Goal: Check status: Check status

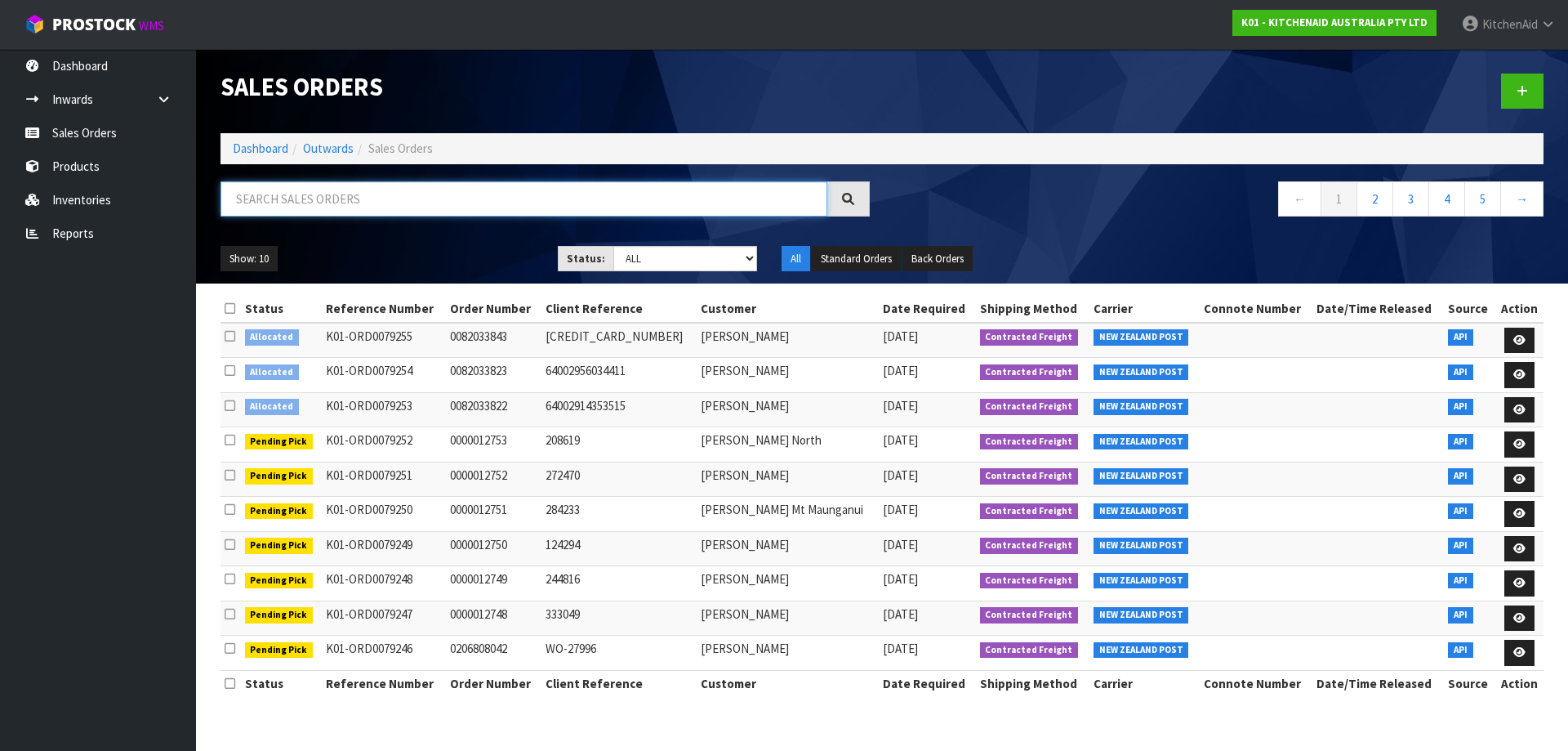
click at [455, 210] on input "text" at bounding box center [524, 198] width 607 height 35
paste input "10395"
type input "10395"
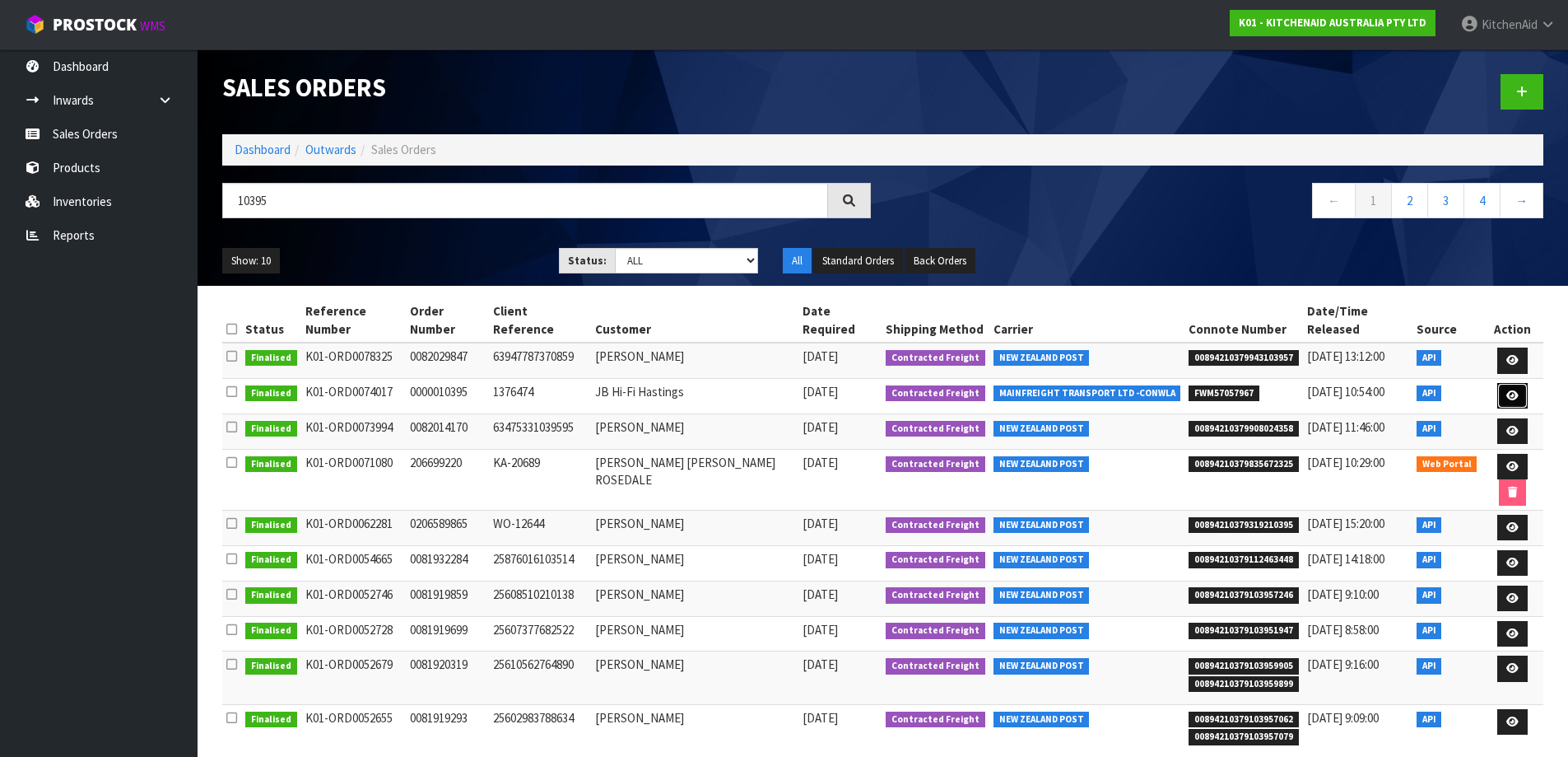
click at [1506, 390] on icon at bounding box center [1512, 395] width 12 height 10
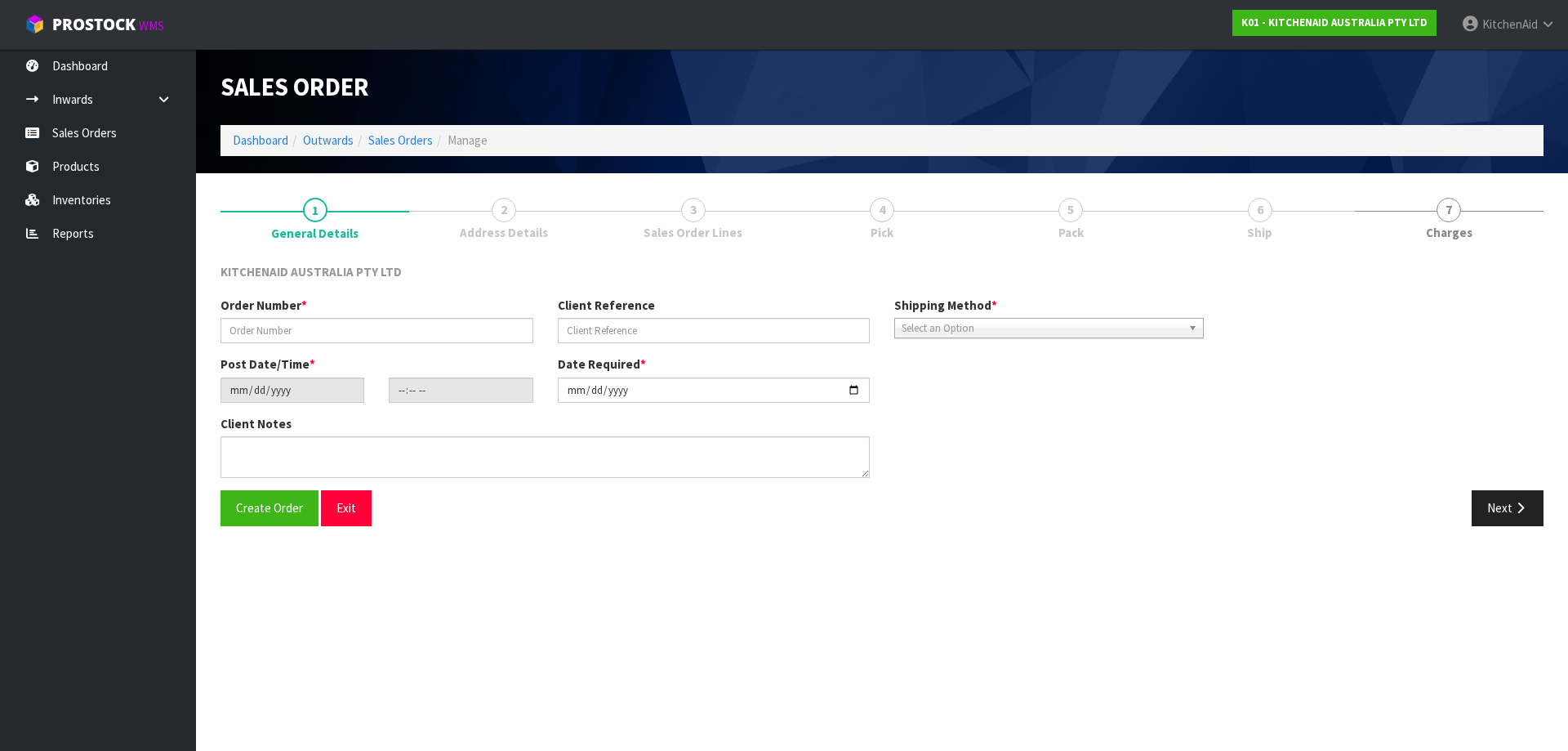
type input "0000010395"
type input "1376474"
type input "[DATE]"
type input "13:31:13.000"
type input "[DATE]"
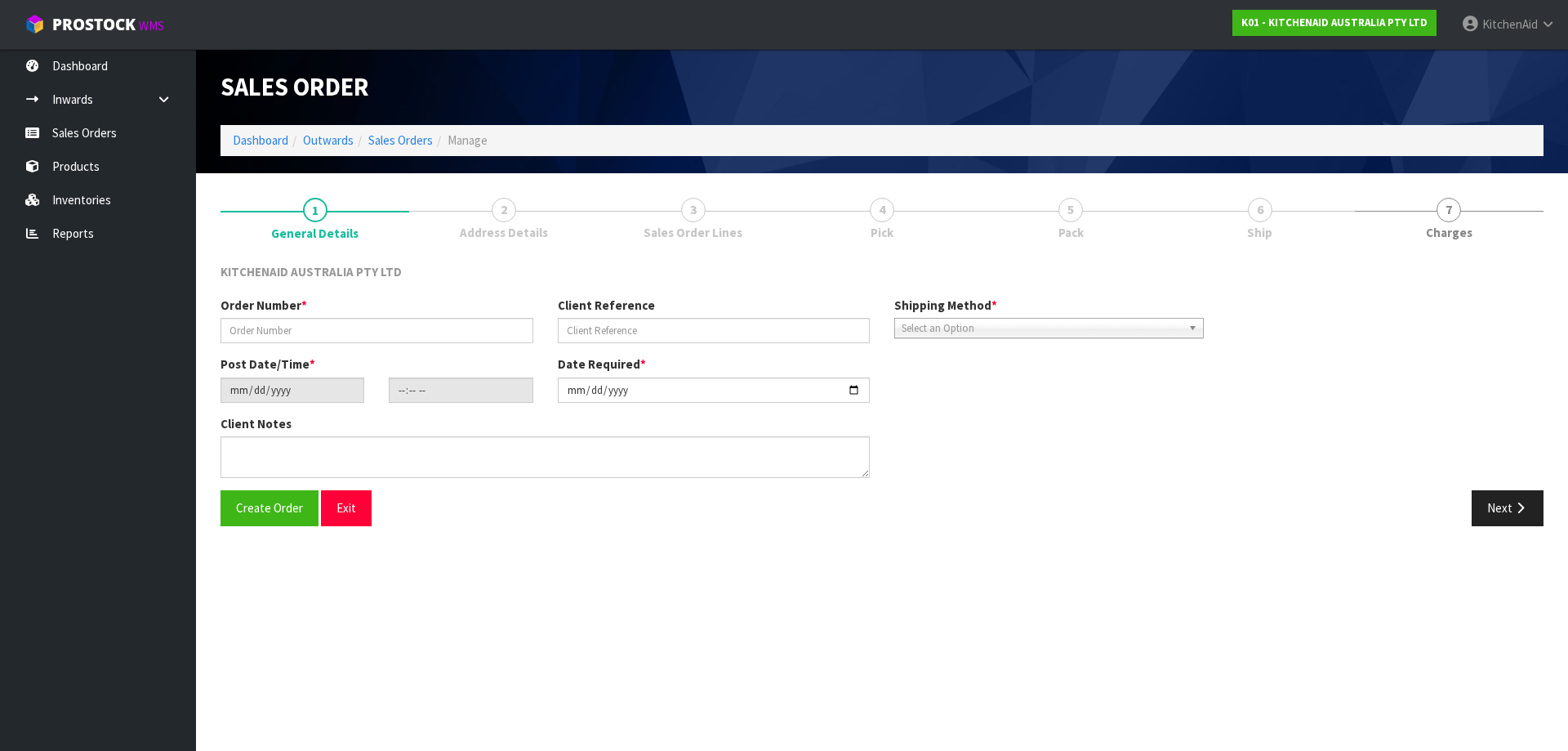
type textarea "PLEASE DON'T RELEASE THIS UNTIL LATER ON THIS WEEK. THIS IS FOR A NEW STORE AND…"
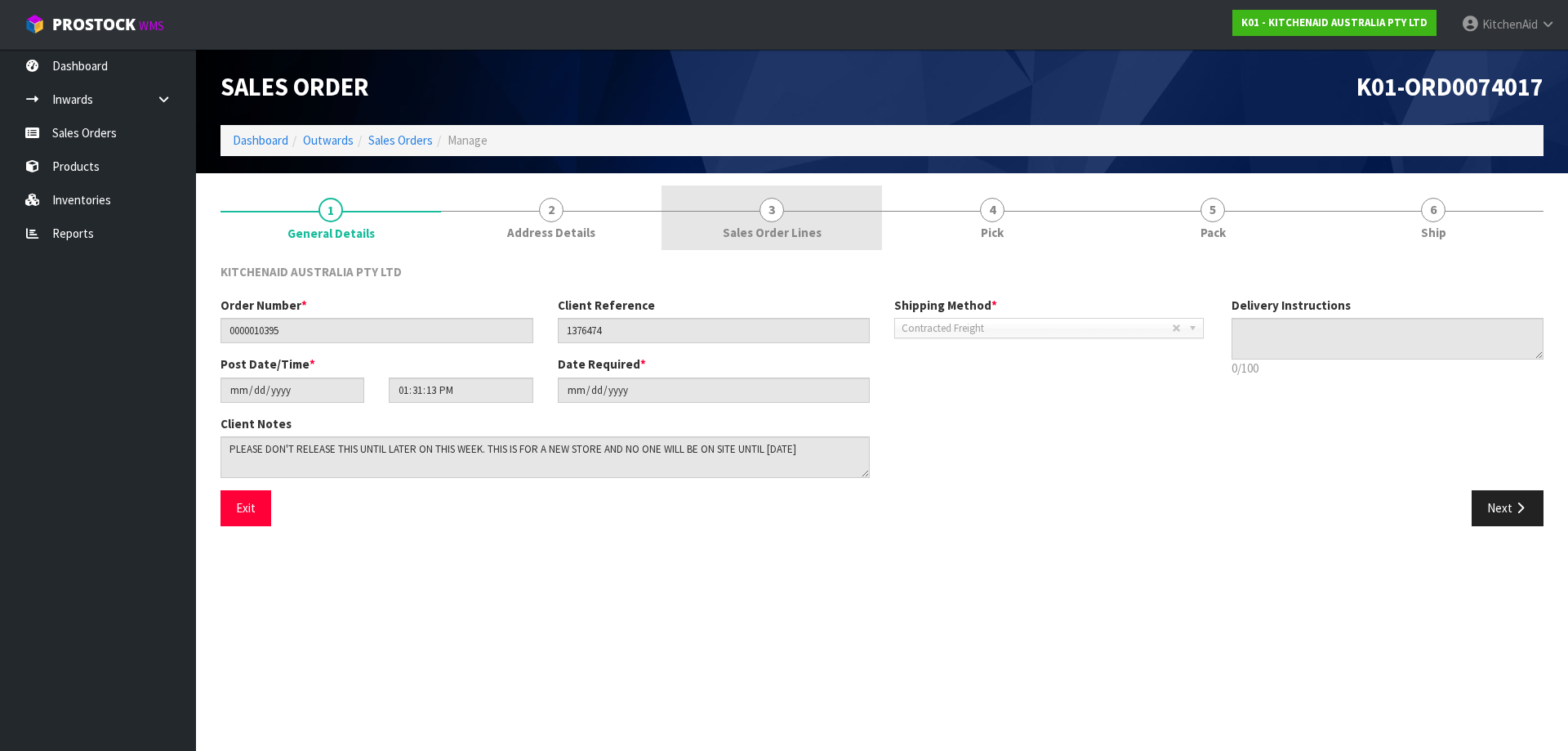
click at [811, 222] on link "3 Sales Order Lines" at bounding box center [772, 217] width 221 height 65
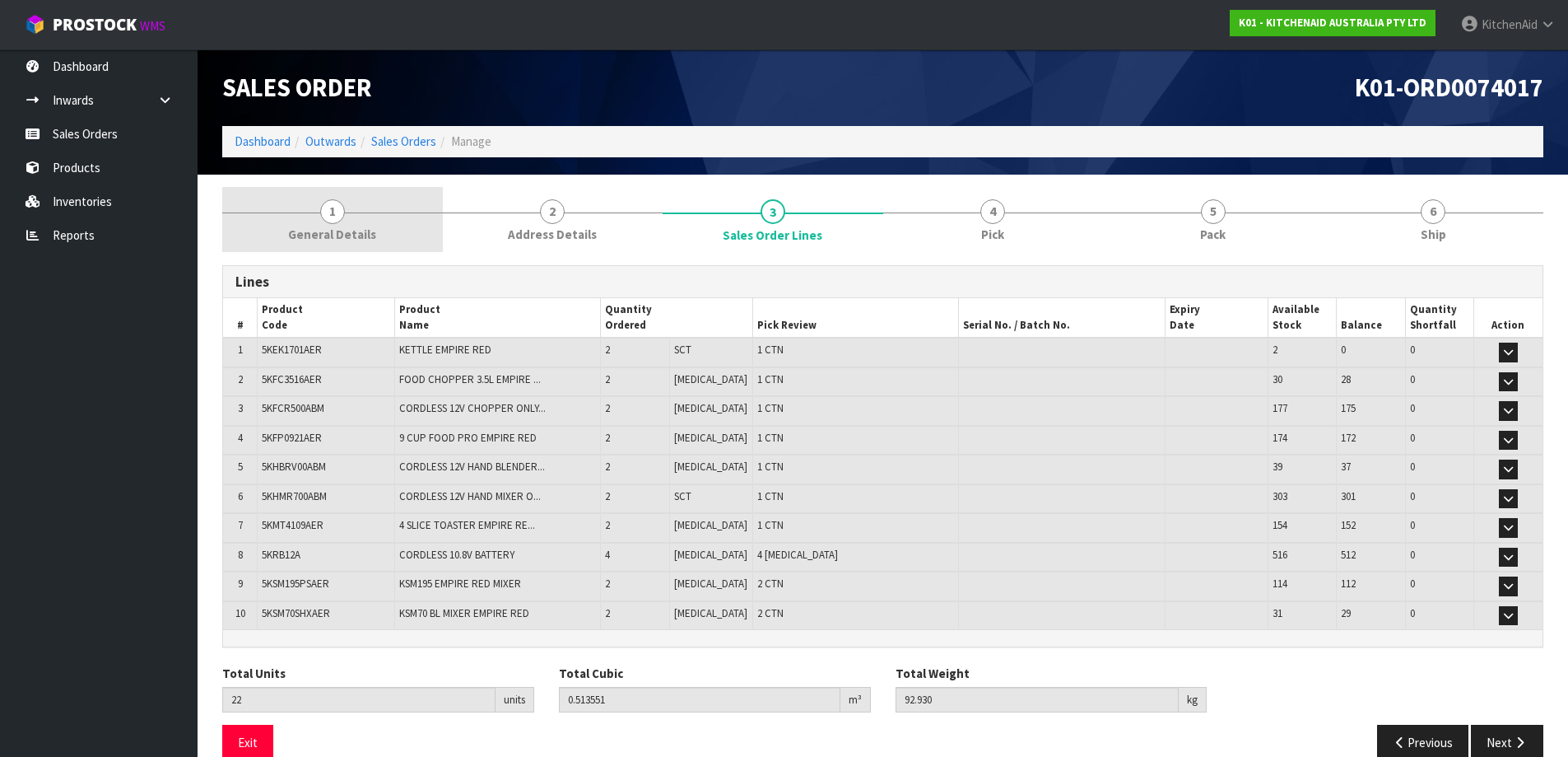
click at [354, 216] on link "1 General Details" at bounding box center [333, 219] width 221 height 65
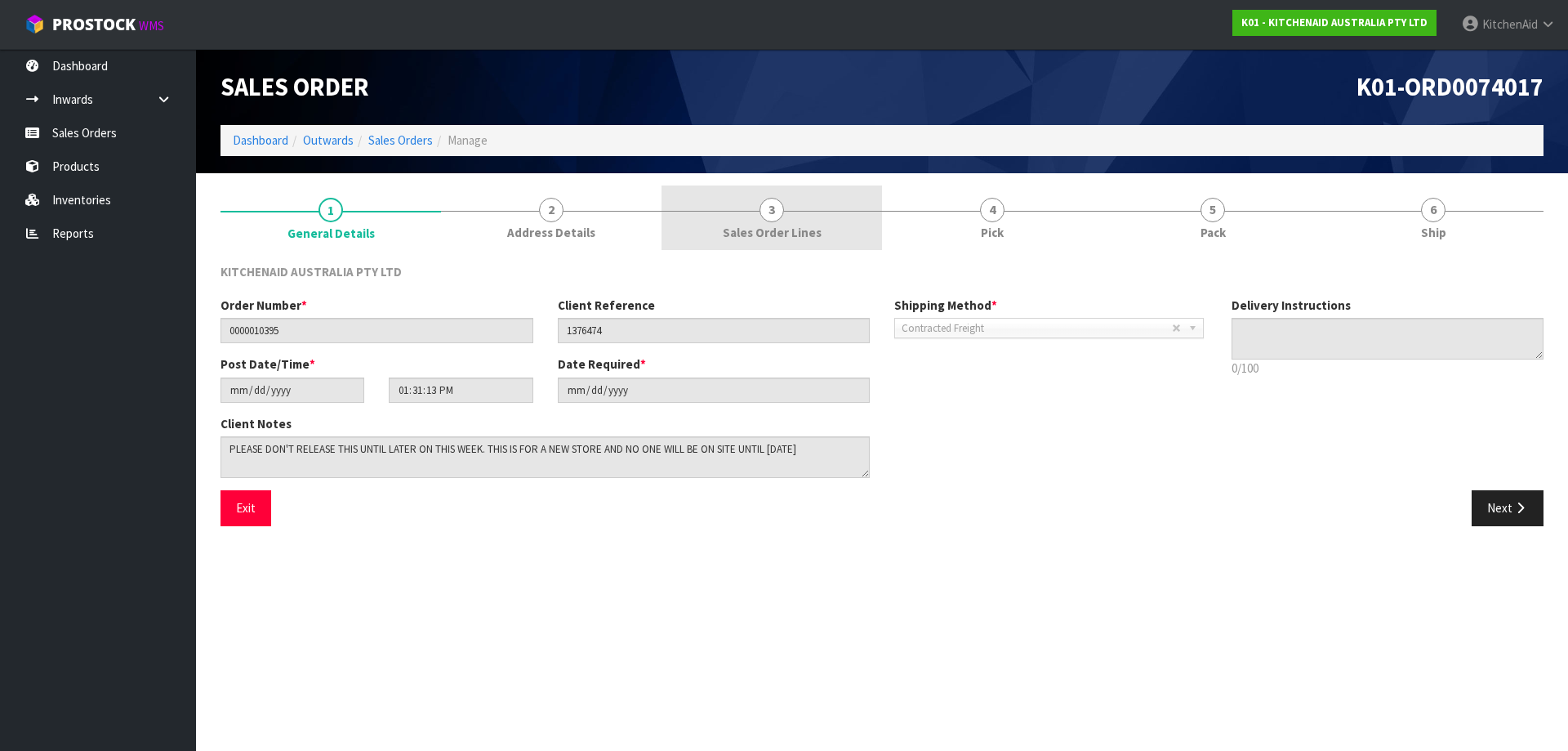
click at [780, 229] on span "Sales Order Lines" at bounding box center [772, 233] width 99 height 17
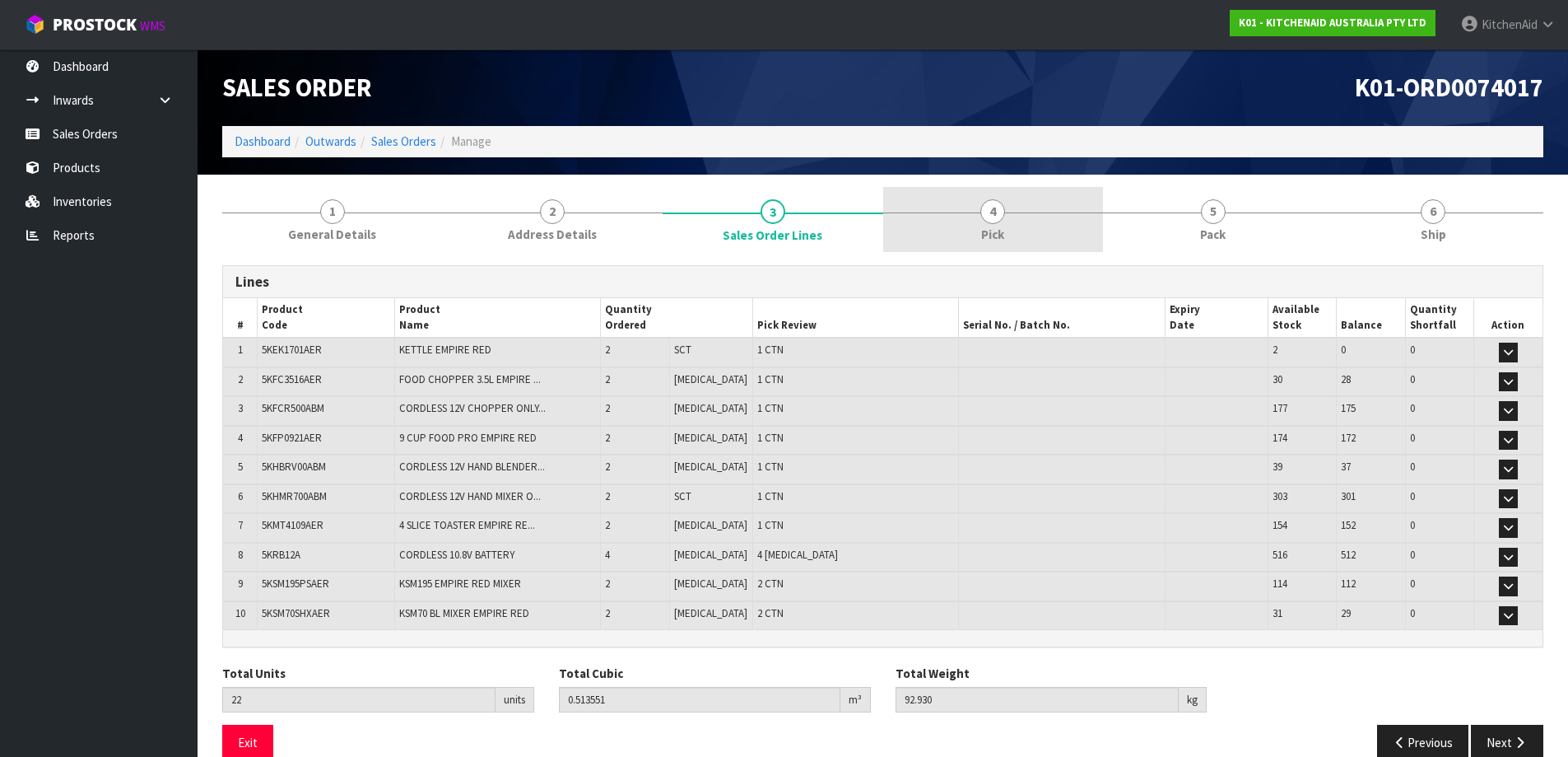
click at [1016, 216] on link "4 Pick" at bounding box center [994, 219] width 221 height 65
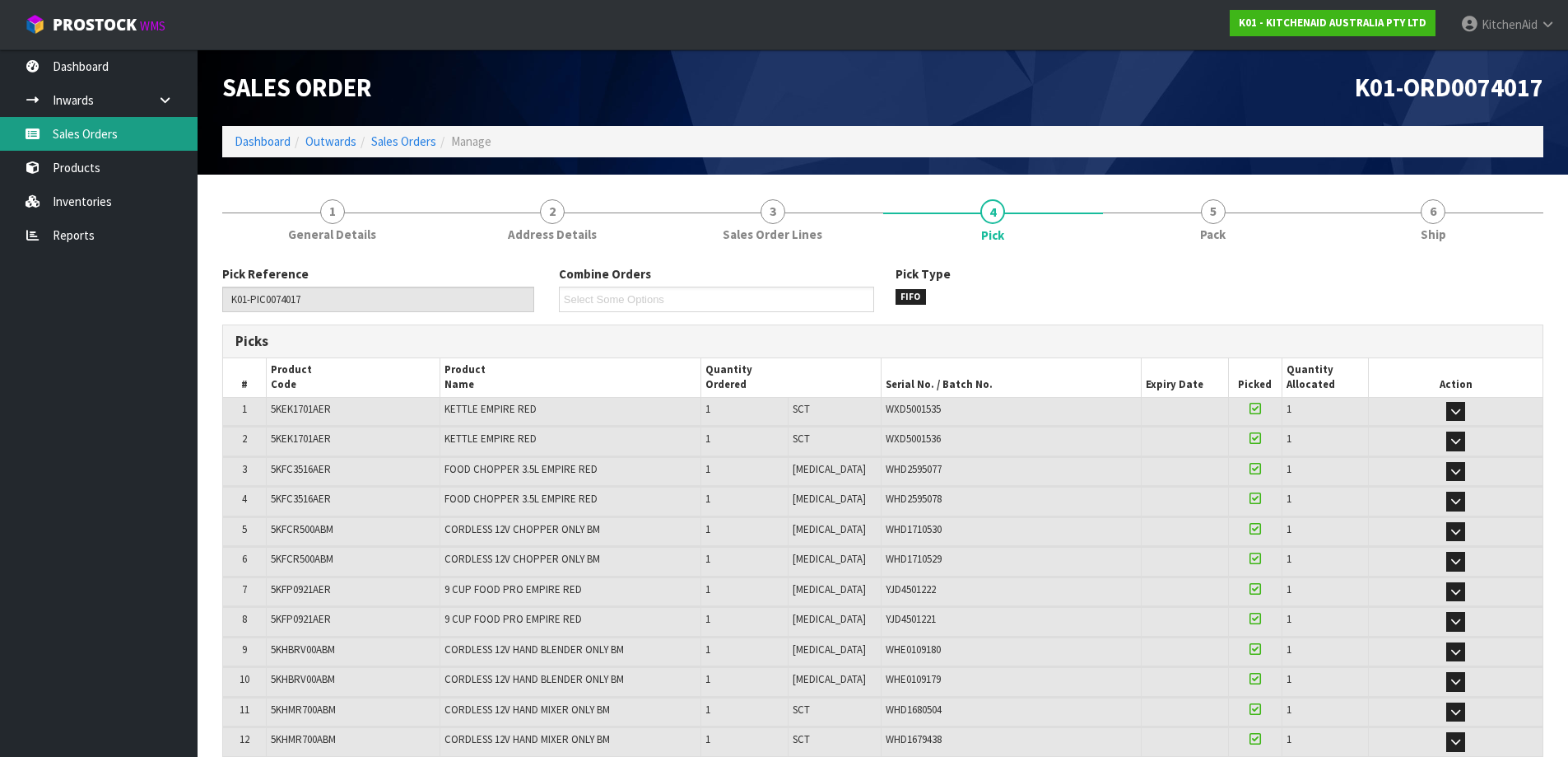
click at [89, 133] on link "Sales Orders" at bounding box center [98, 134] width 197 height 34
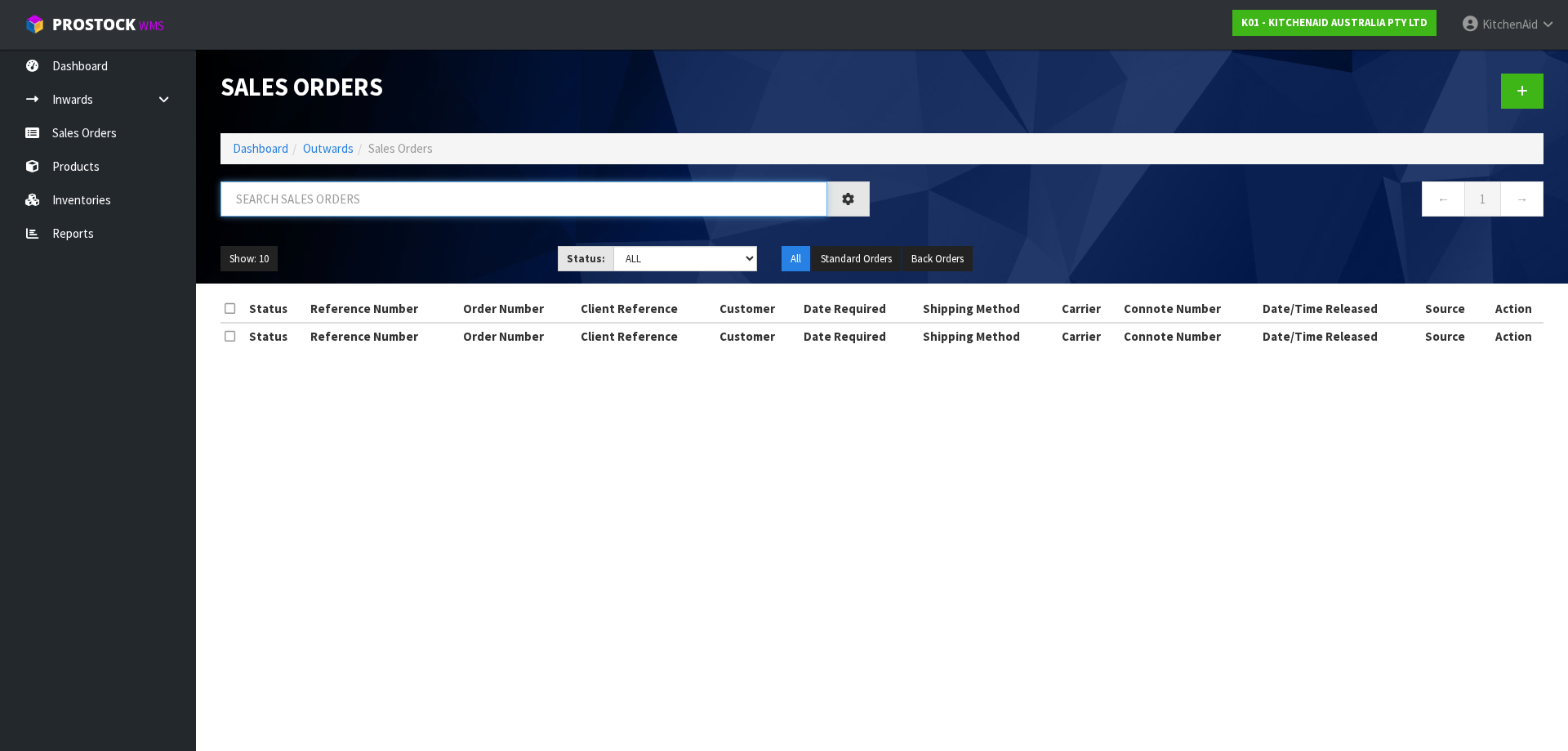
click at [363, 194] on input "text" at bounding box center [524, 198] width 607 height 35
paste input "12621"
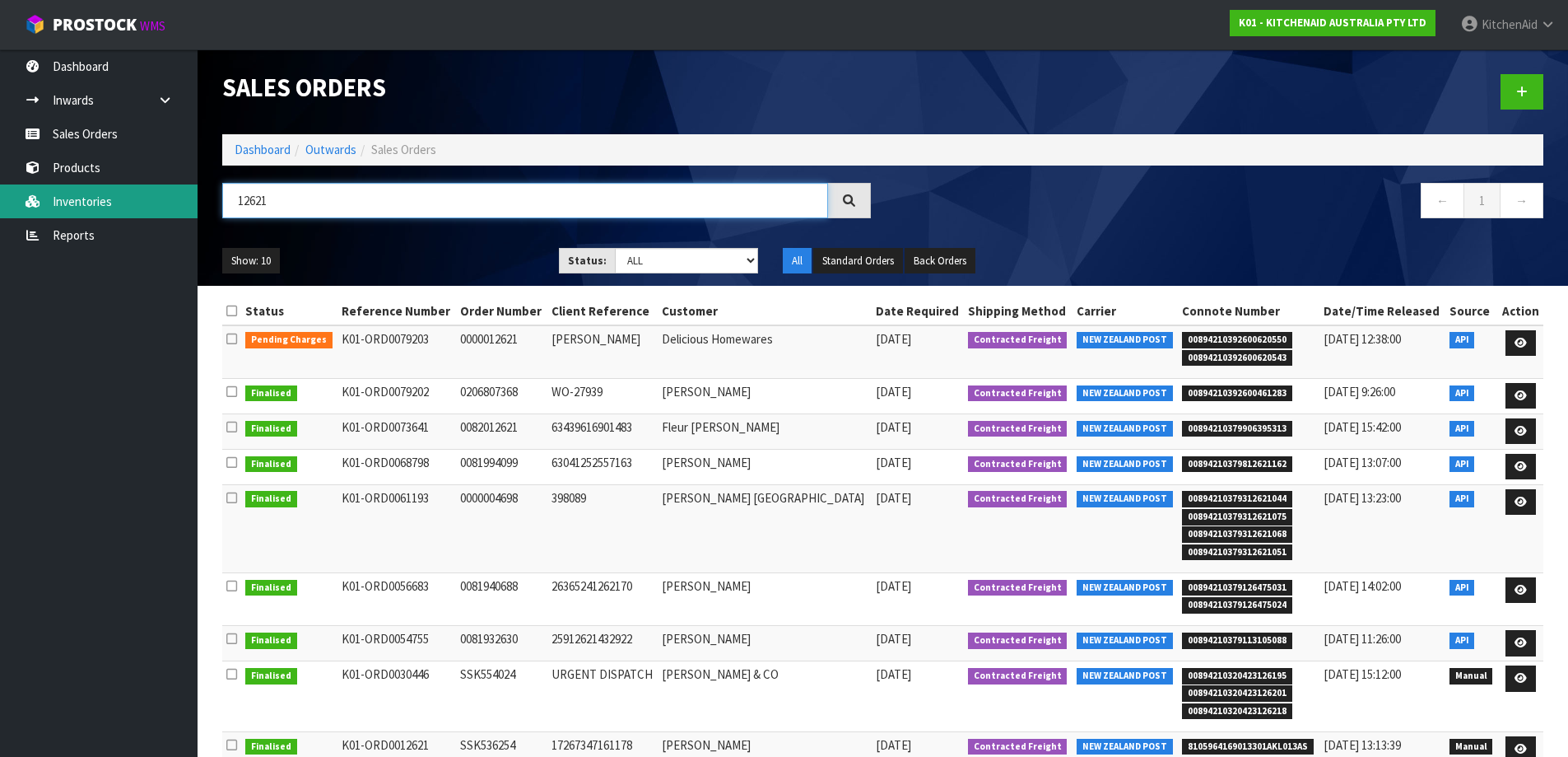
drag, startPoint x: 289, startPoint y: 204, endPoint x: 154, endPoint y: 217, distance: 135.6
click at [154, 217] on body "Toggle navigation ProStock WMS K01 - KITCHENAID AUSTRALIA PTY LTD [GEOGRAPHIC_D…" at bounding box center [784, 378] width 1568 height 757
paste input "718"
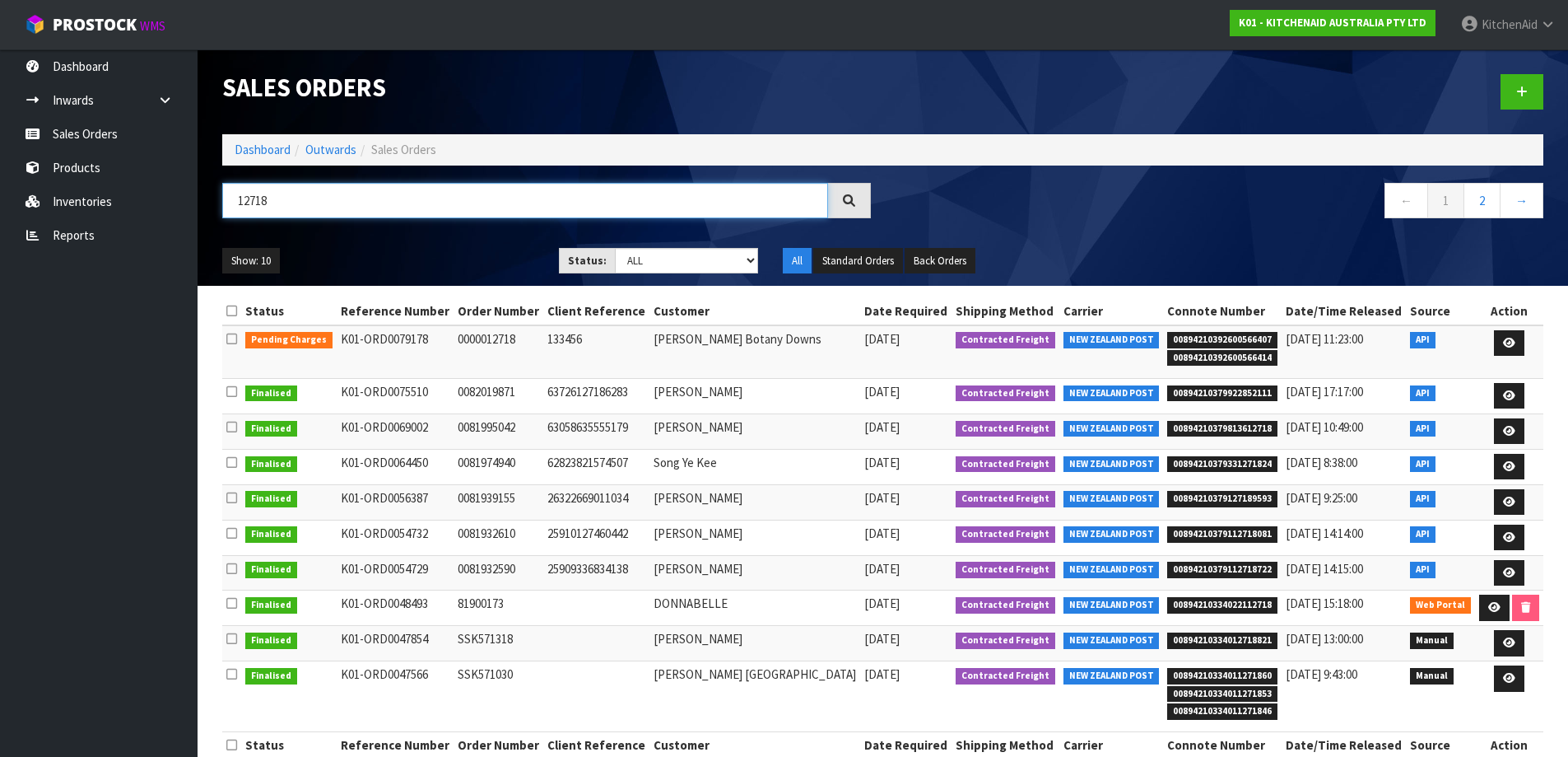
type input "12718"
